Goal: Task Accomplishment & Management: Manage account settings

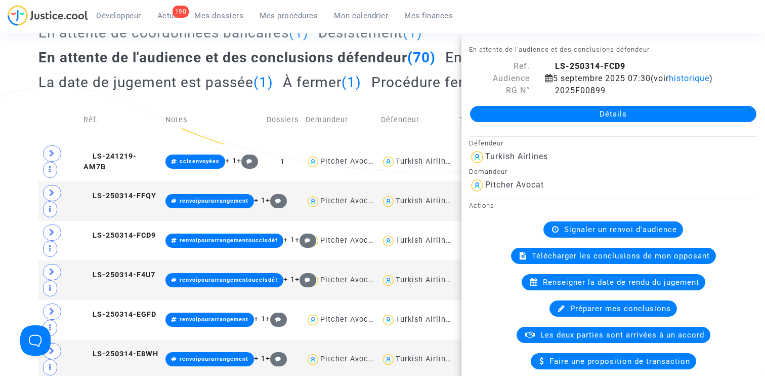
click at [420, 98] on div "Tous (122) Assignation à rédiger (1) Assignations à envoyer à l'huissier (1) As…" at bounding box center [382, 48] width 689 height 99
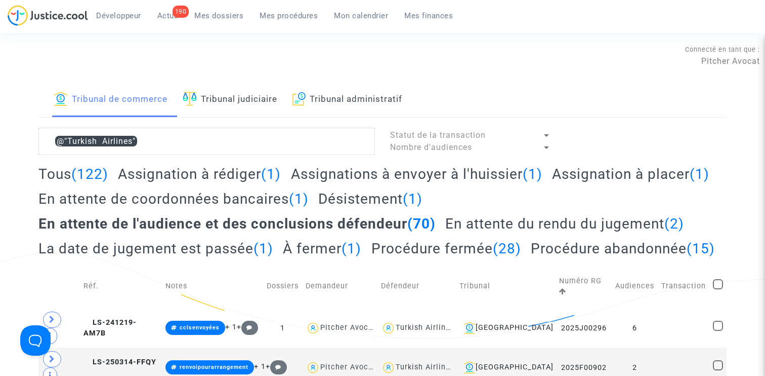
click at [217, 11] on link "Mes dossiers" at bounding box center [218, 15] width 65 height 15
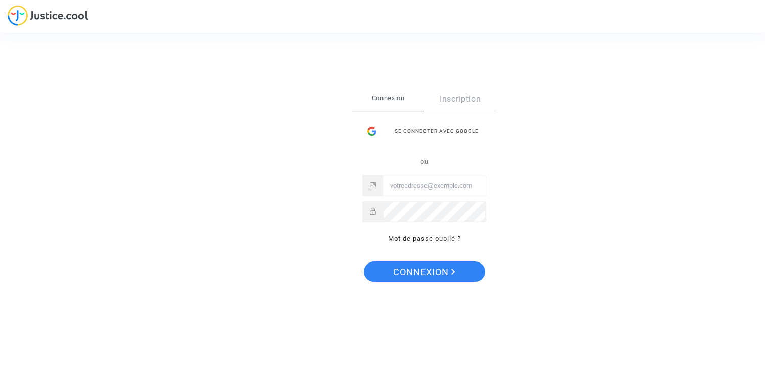
type input "claire+onboarding@justice.cool"
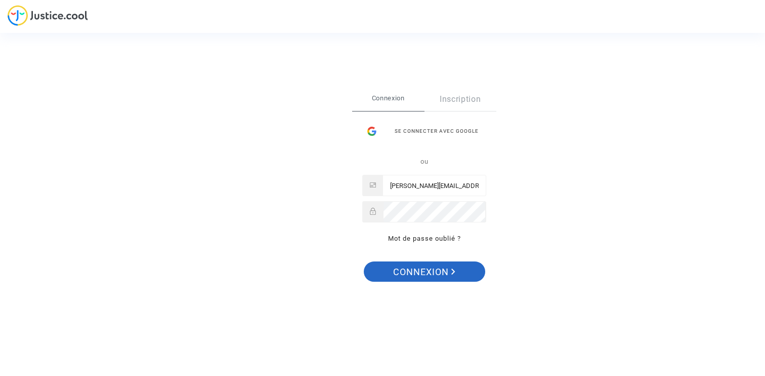
click at [425, 269] on span "Connexion" at bounding box center [424, 271] width 62 height 21
